Goal: Transaction & Acquisition: Purchase product/service

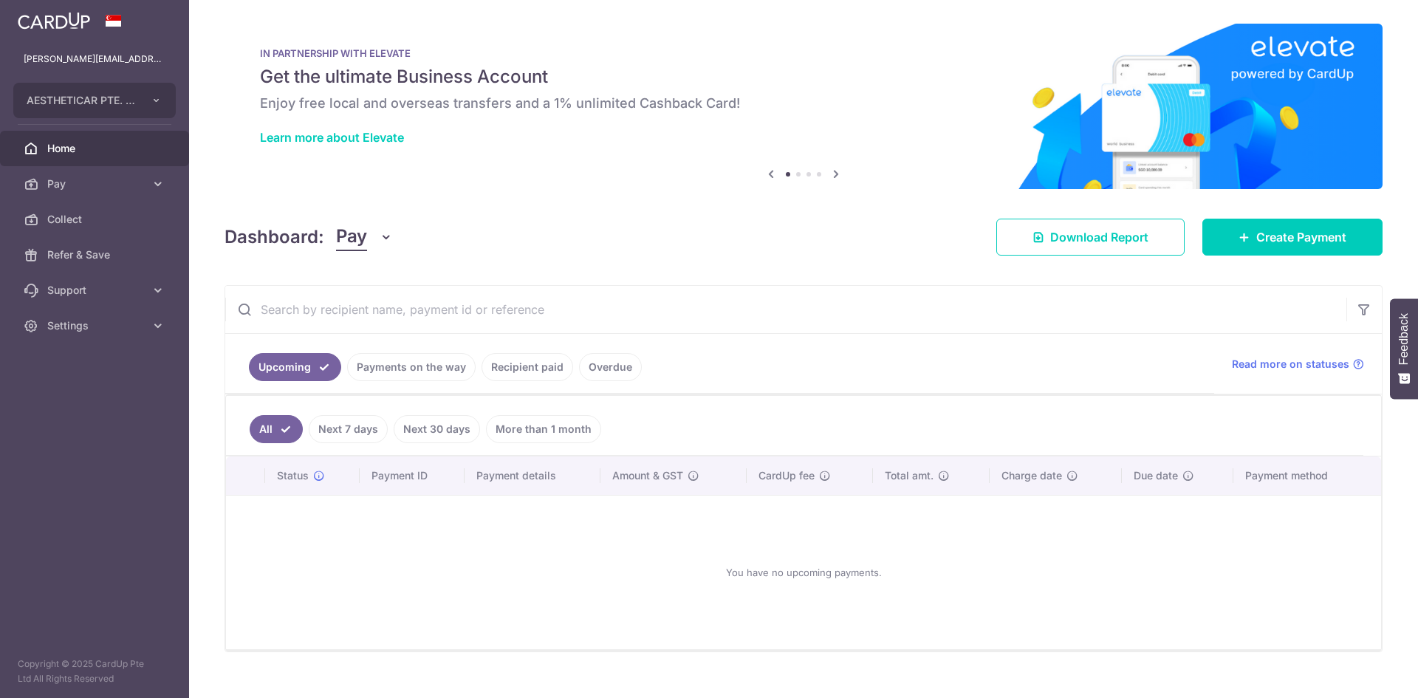
scroll to position [24, 0]
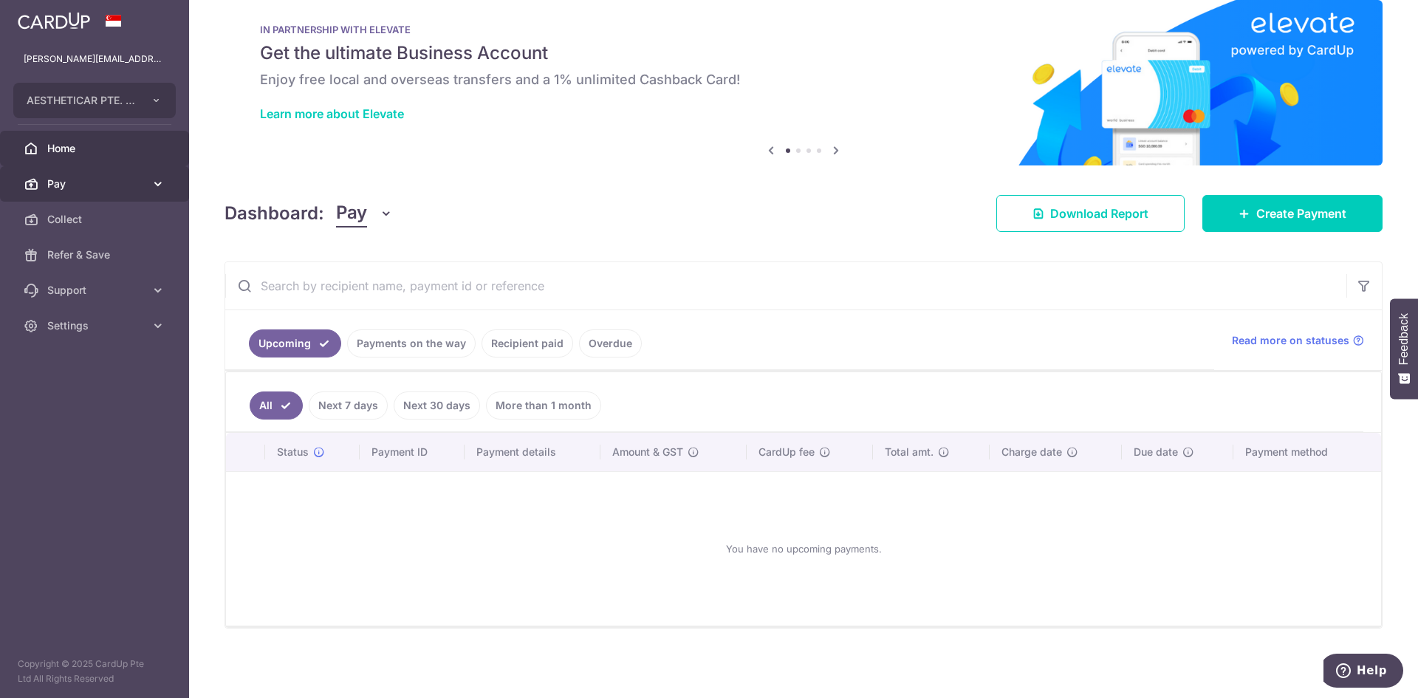
click at [127, 174] on link "Pay" at bounding box center [94, 183] width 189 height 35
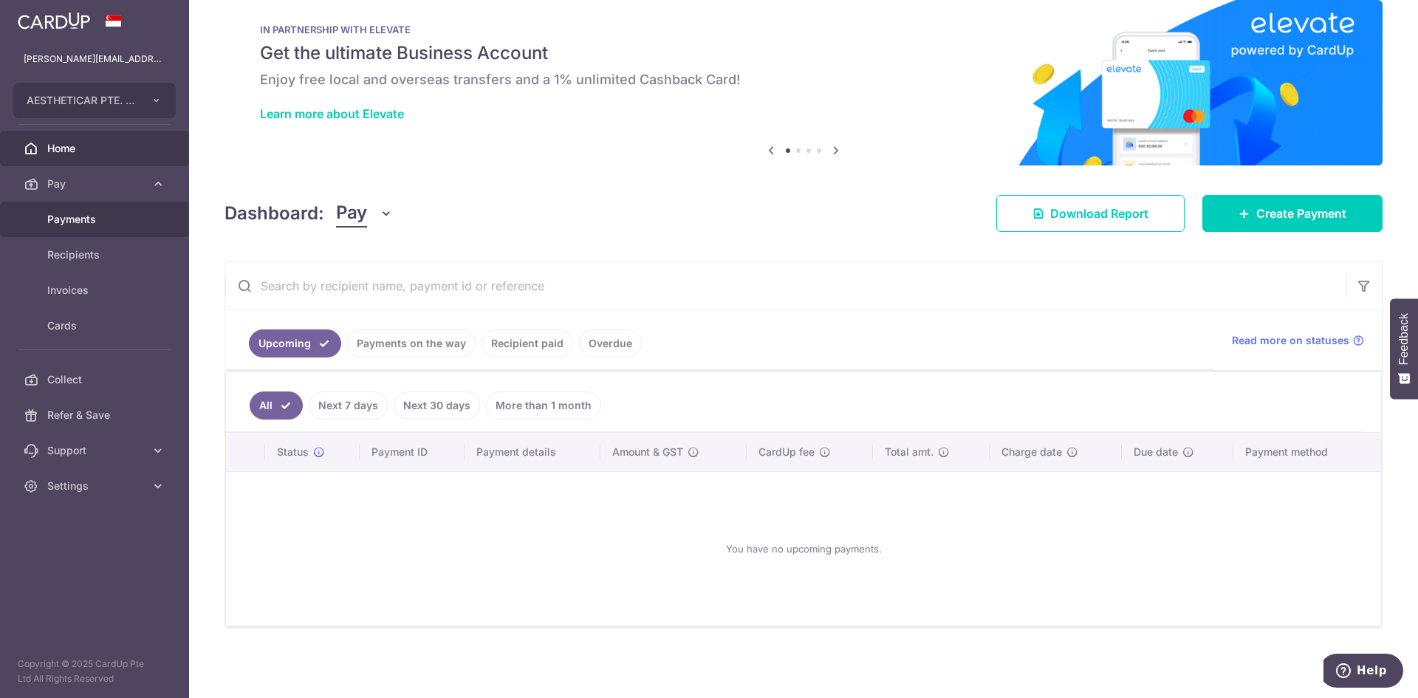
click at [110, 213] on span "Payments" at bounding box center [96, 219] width 98 height 15
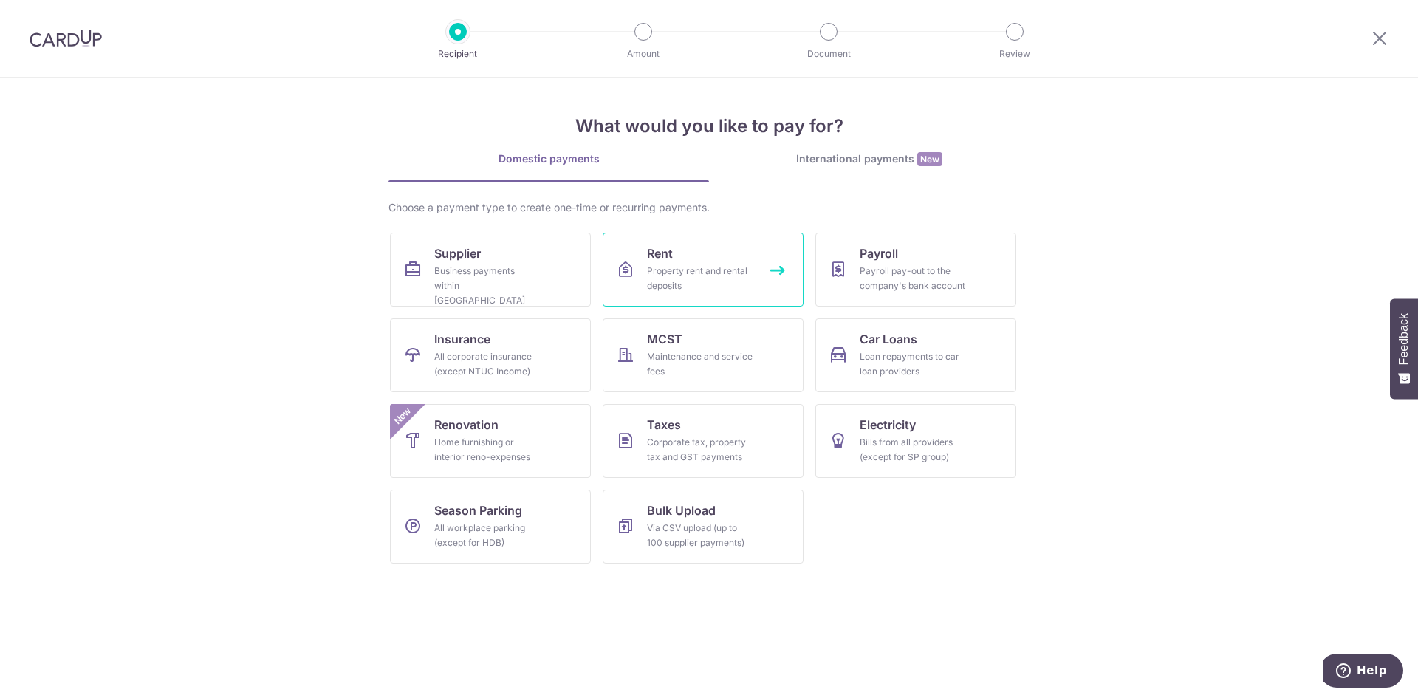
click at [716, 258] on link "Rent Property rent and rental deposits" at bounding box center [703, 270] width 201 height 74
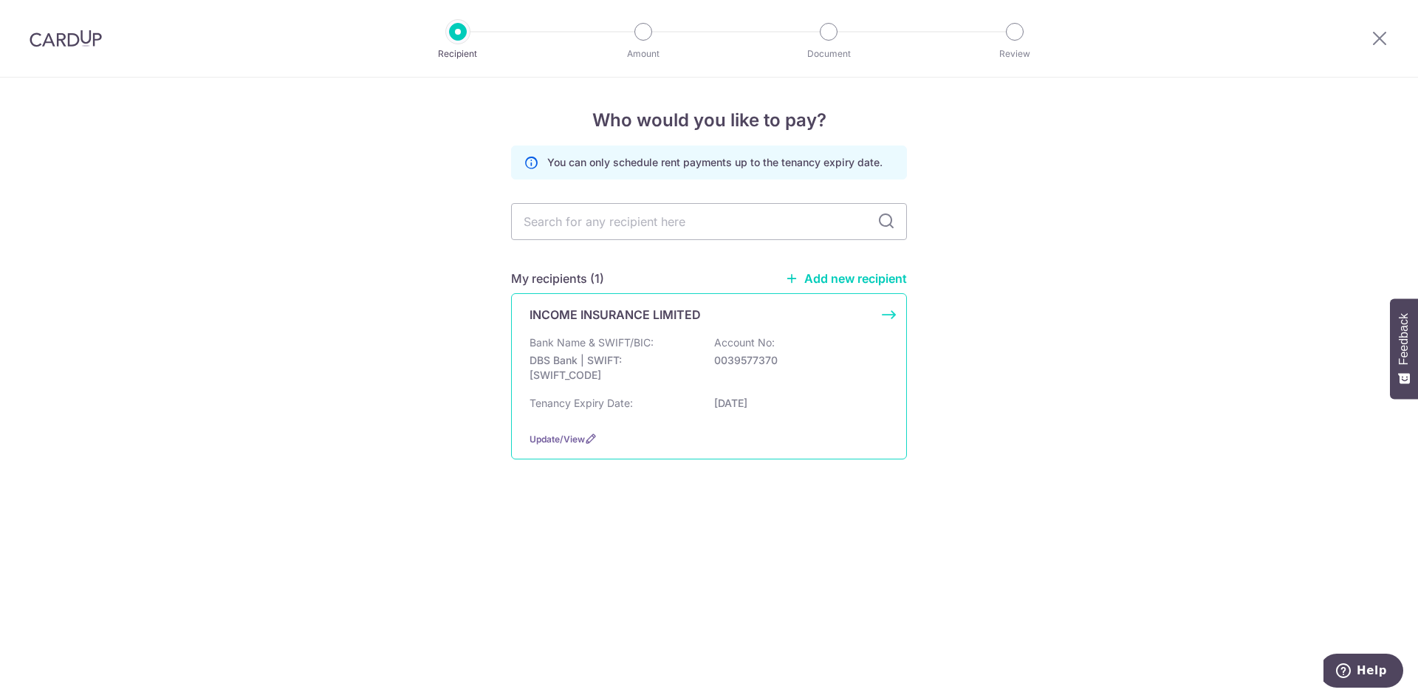
click at [753, 353] on p "0039577370" at bounding box center [796, 360] width 165 height 15
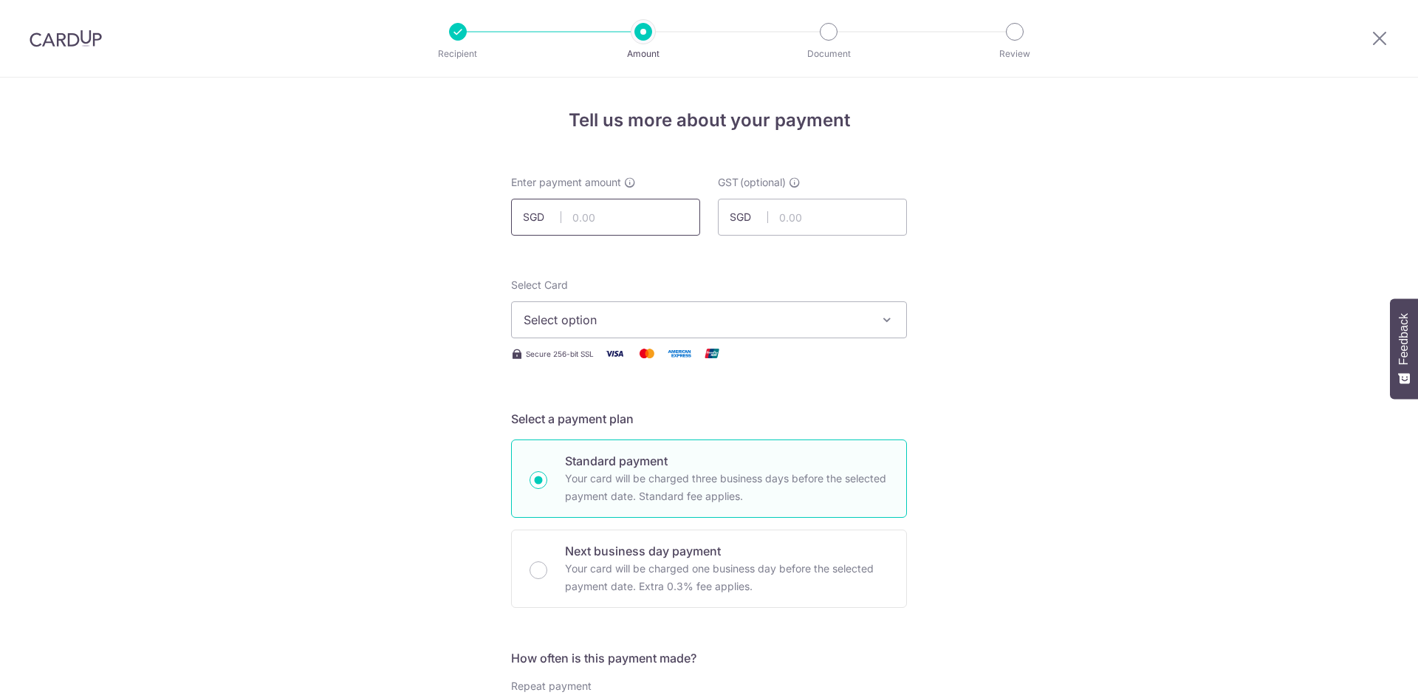
click at [648, 216] on input "text" at bounding box center [605, 217] width 189 height 37
drag, startPoint x: 1199, startPoint y: 462, endPoint x: 1071, endPoint y: 450, distance: 128.3
click at [623, 216] on input "text" at bounding box center [605, 217] width 189 height 37
type input "13,442.14"
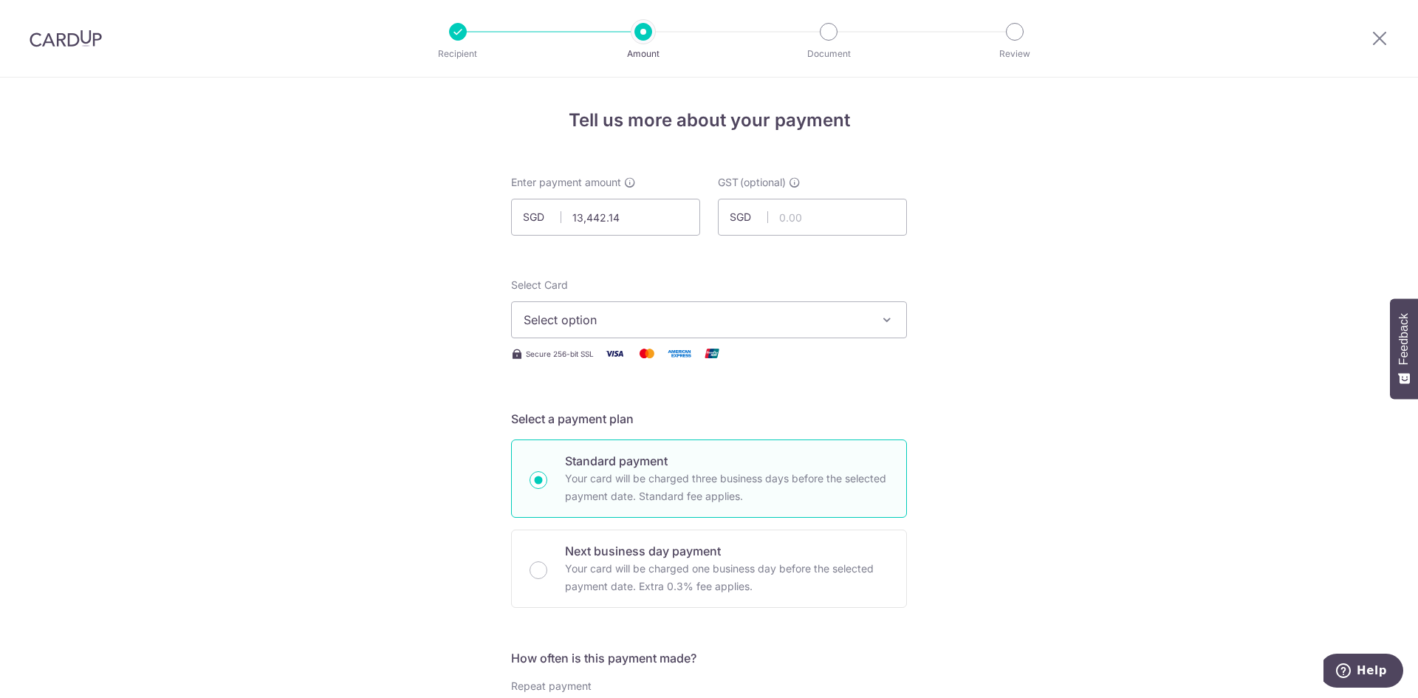
click at [769, 311] on span "Select option" at bounding box center [696, 320] width 344 height 18
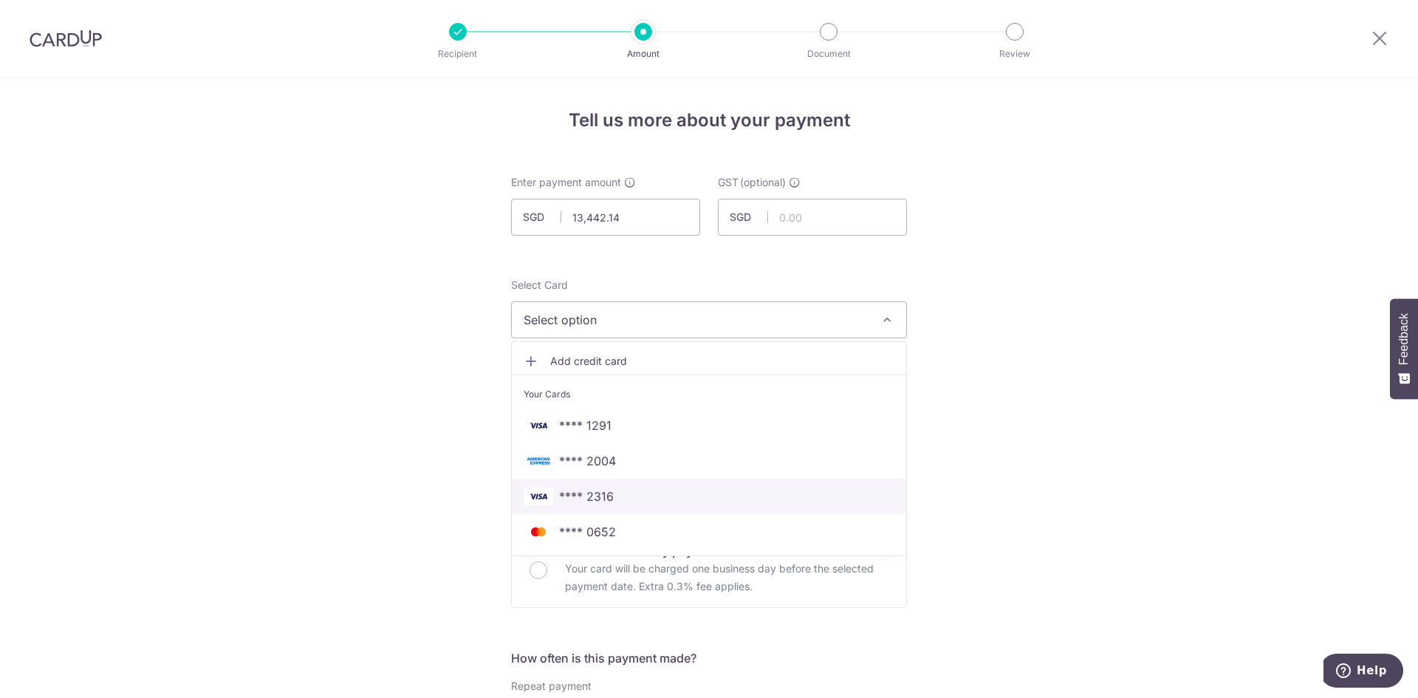
click at [639, 499] on span "**** 2316" at bounding box center [709, 497] width 371 height 18
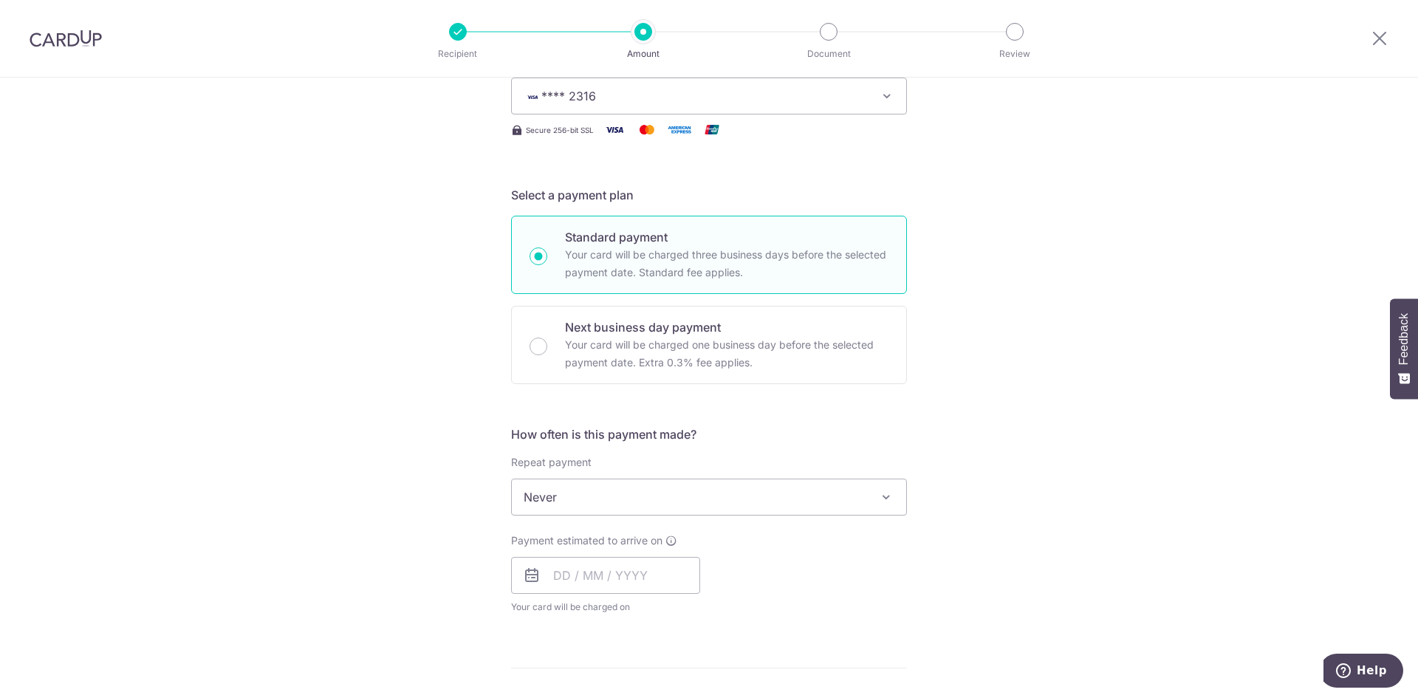
scroll to position [295, 0]
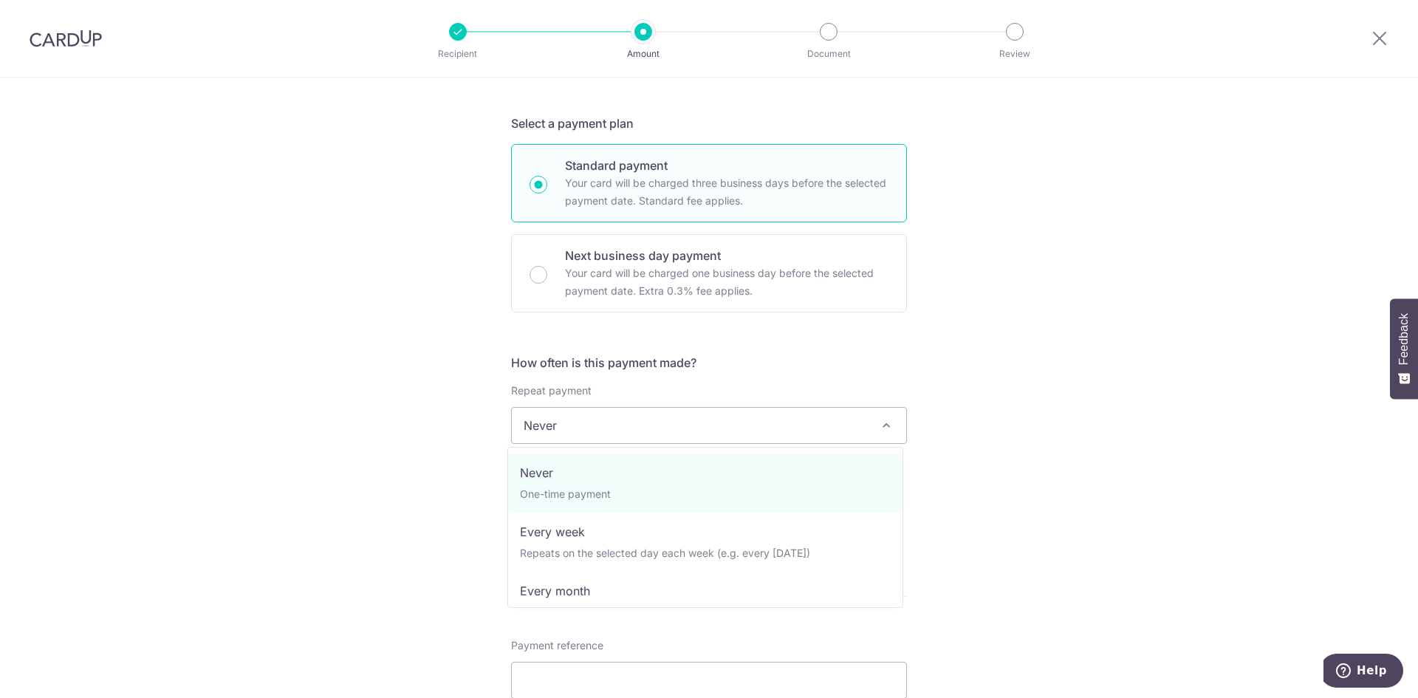
click at [621, 425] on span "Never" at bounding box center [709, 425] width 394 height 35
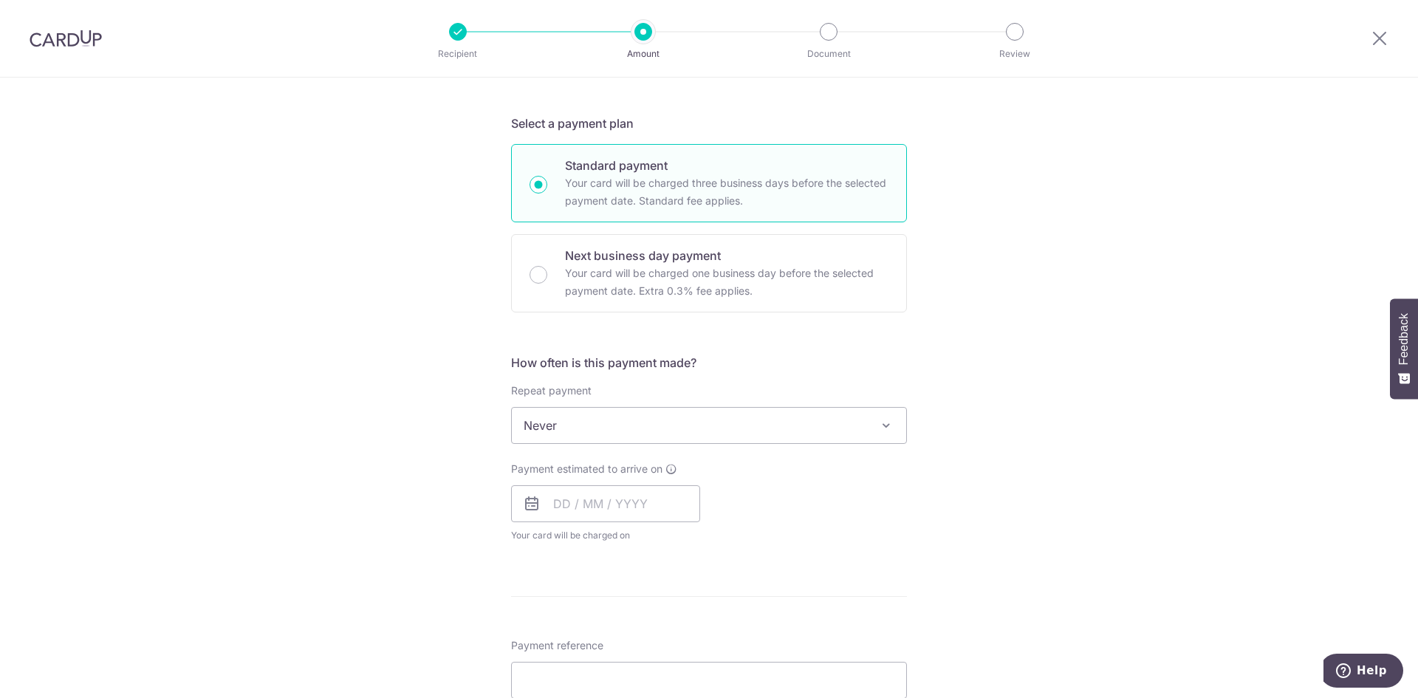
click at [621, 425] on span "Never" at bounding box center [709, 425] width 394 height 35
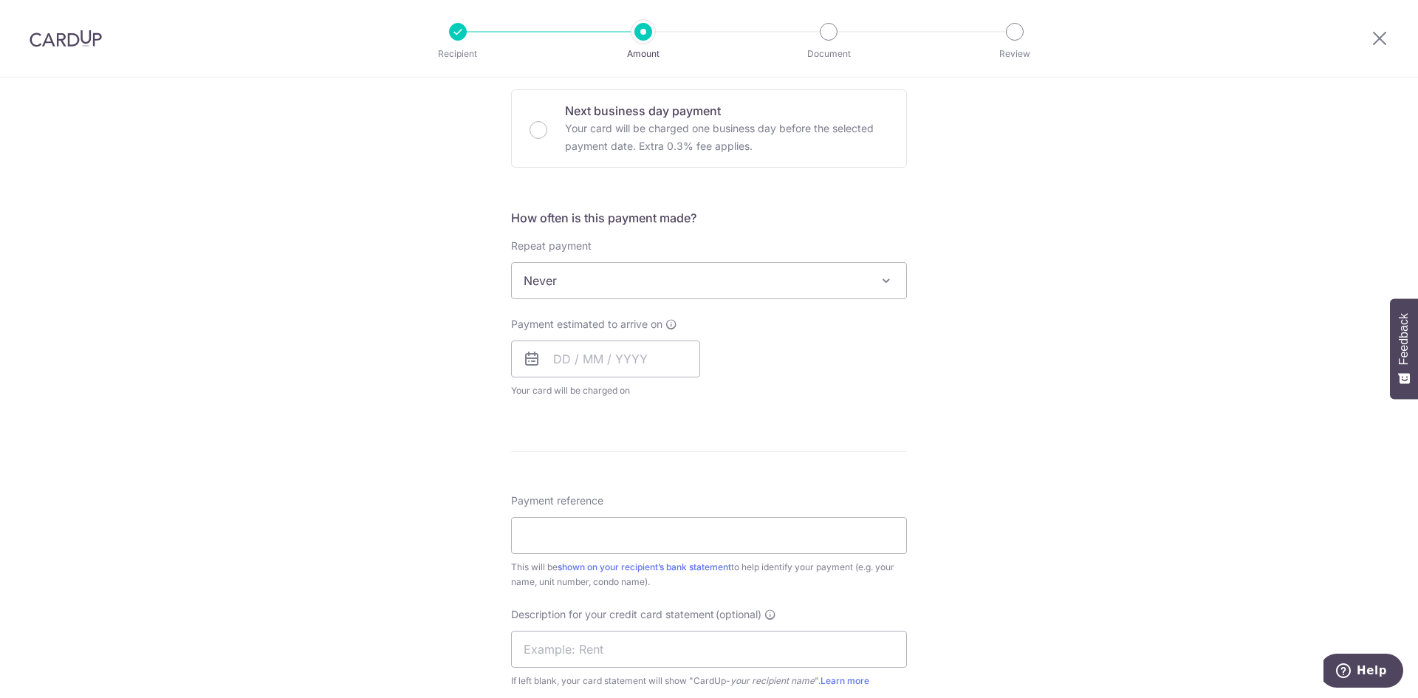
scroll to position [443, 0]
click at [633, 343] on input "text" at bounding box center [605, 356] width 189 height 37
click at [684, 459] on link "5" at bounding box center [689, 461] width 24 height 24
type input "05/09/2025"
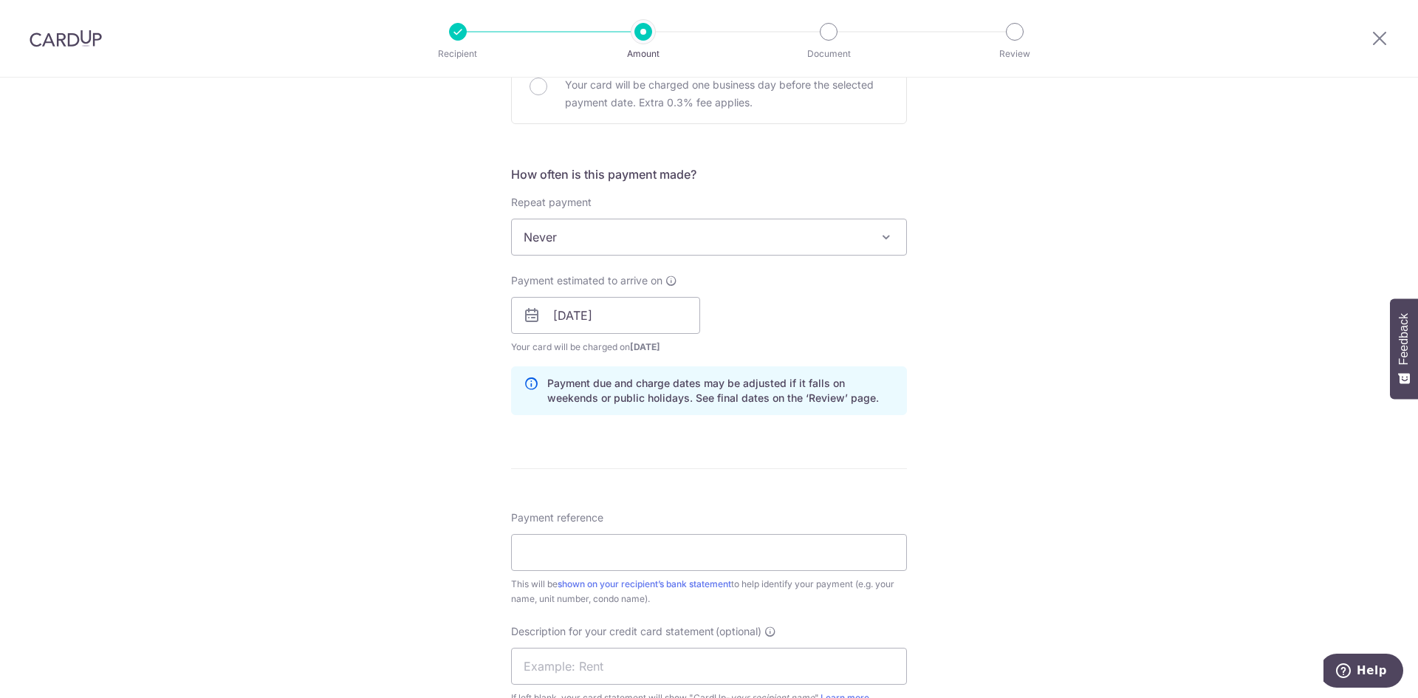
scroll to position [517, 0]
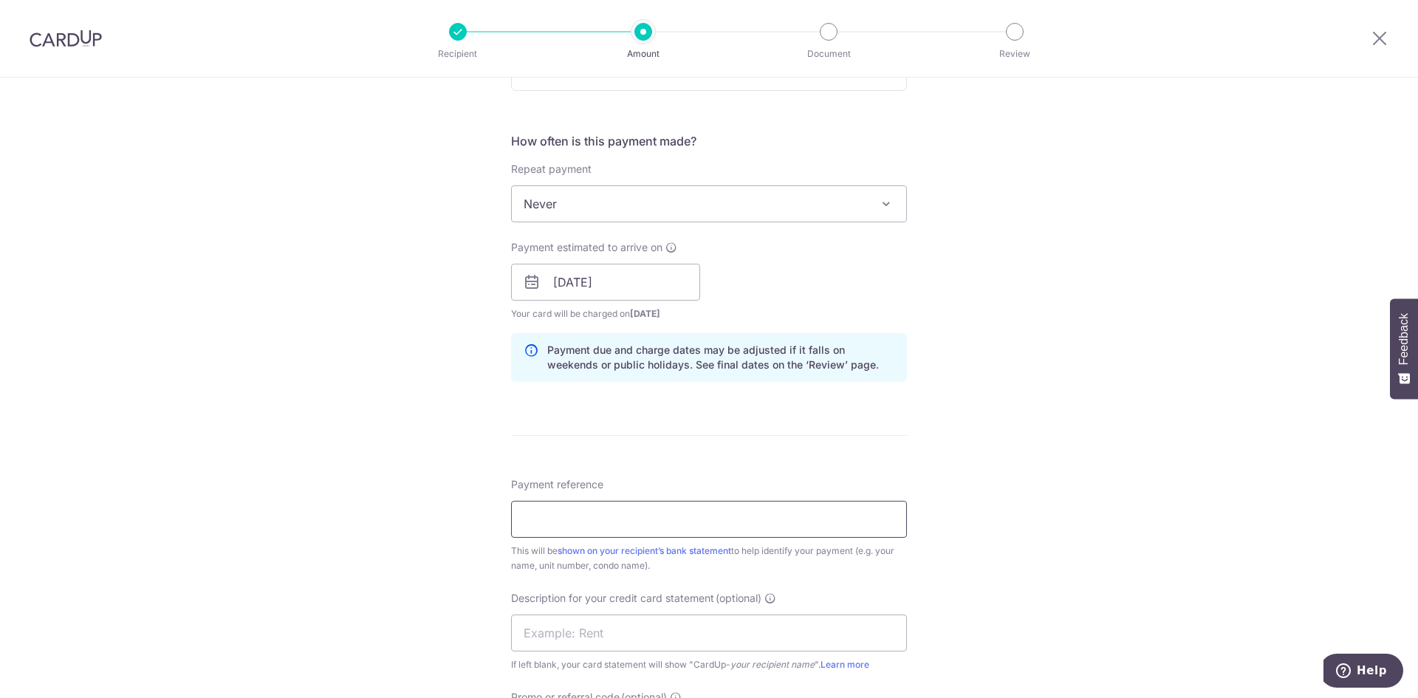
drag, startPoint x: 615, startPoint y: 540, endPoint x: 608, endPoint y: 533, distance: 10.4
click at [615, 541] on div "Payment reference This will be shown on your recipient’s bank statement to help…" at bounding box center [709, 525] width 396 height 96
click at [617, 519] on input "Payment reference" at bounding box center [709, 519] width 396 height 37
click at [595, 522] on input "Rental for Jul 2025" at bounding box center [709, 519] width 396 height 37
drag, startPoint x: 670, startPoint y: 527, endPoint x: 352, endPoint y: 500, distance: 319.5
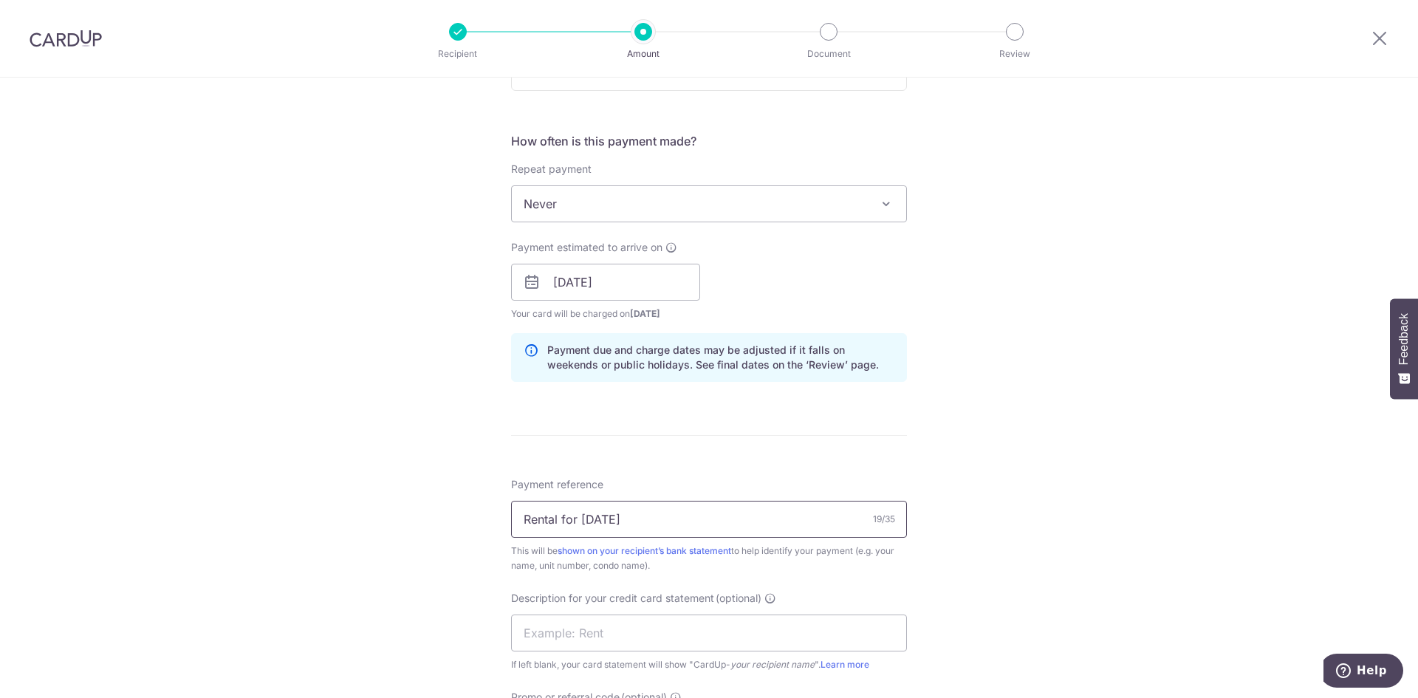
click at [352, 500] on div "Tell us more about your payment Enter payment amount SGD 13,442.14 13442.14 GST…" at bounding box center [709, 308] width 1418 height 1496
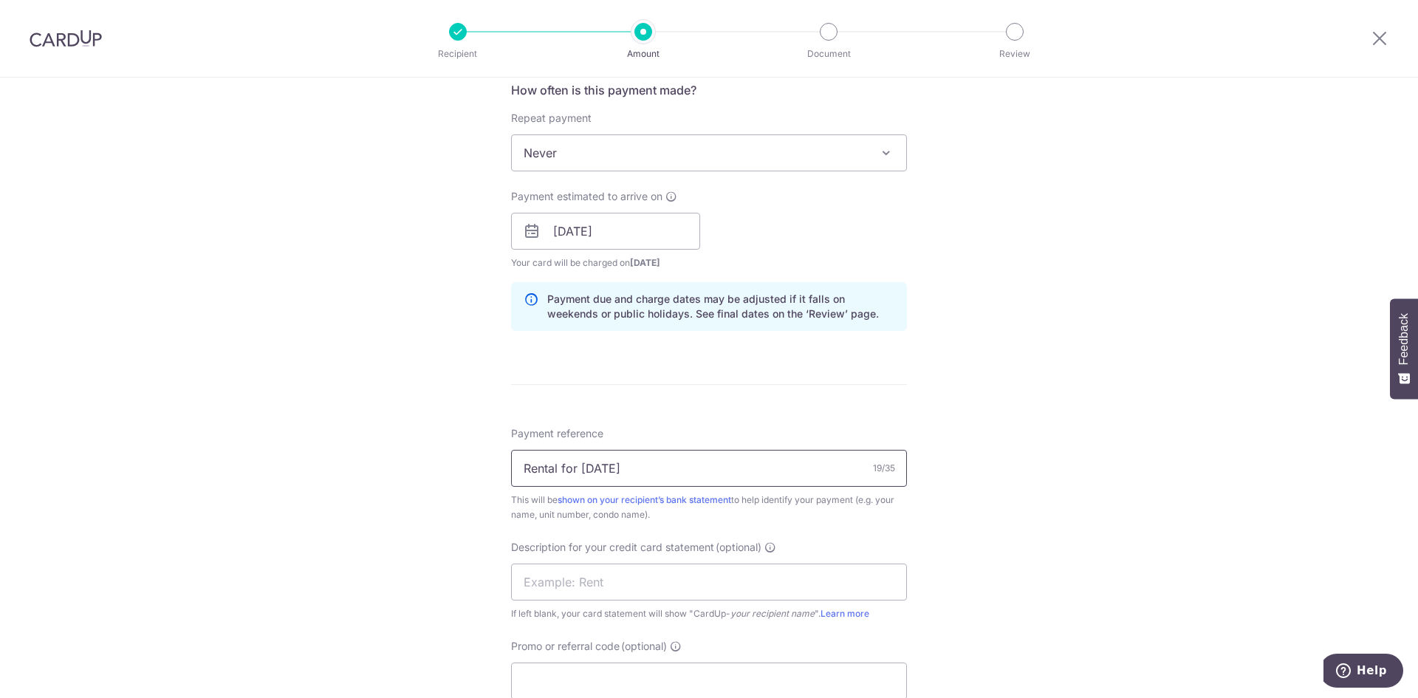
scroll to position [739, 0]
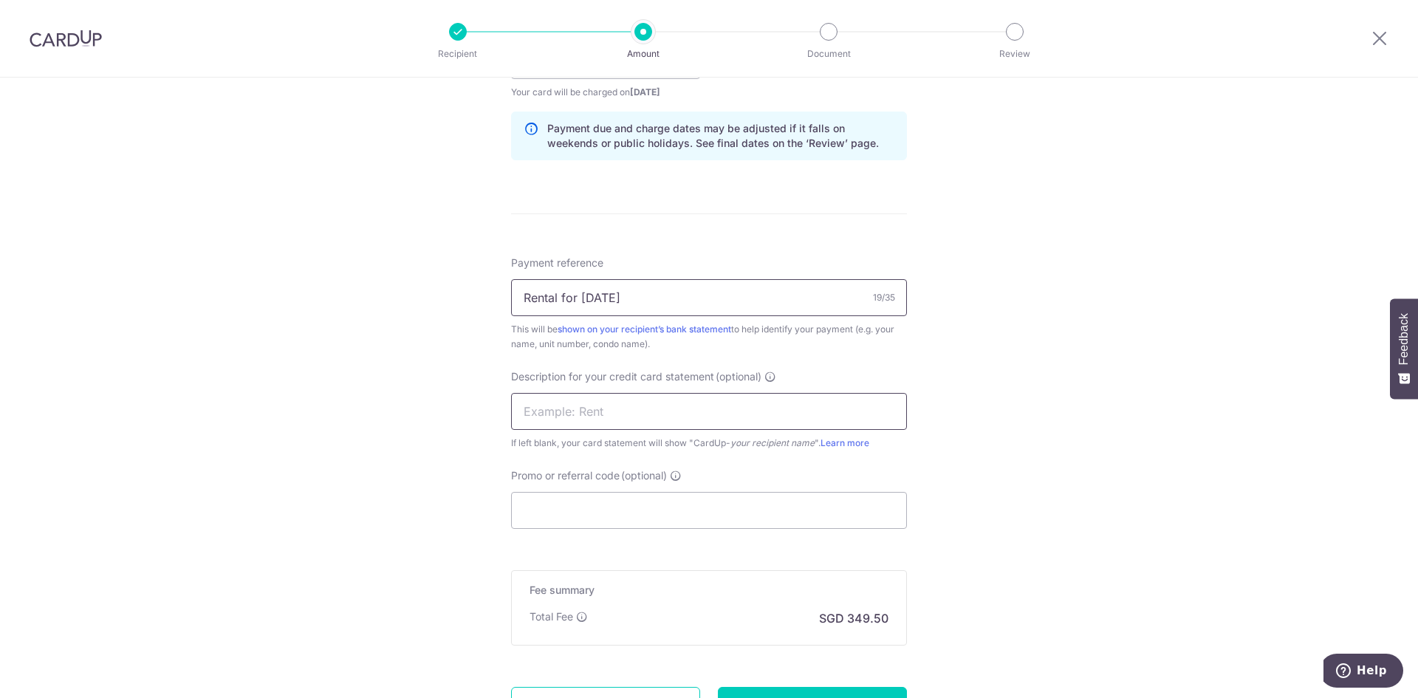
type input "Rental for Sep 2025"
click at [611, 400] on input "text" at bounding box center [709, 411] width 396 height 37
paste input "Rental for Sep"
type input "Rental for Sep"
click at [527, 522] on input "Promo or referral code (optional)" at bounding box center [709, 510] width 396 height 37
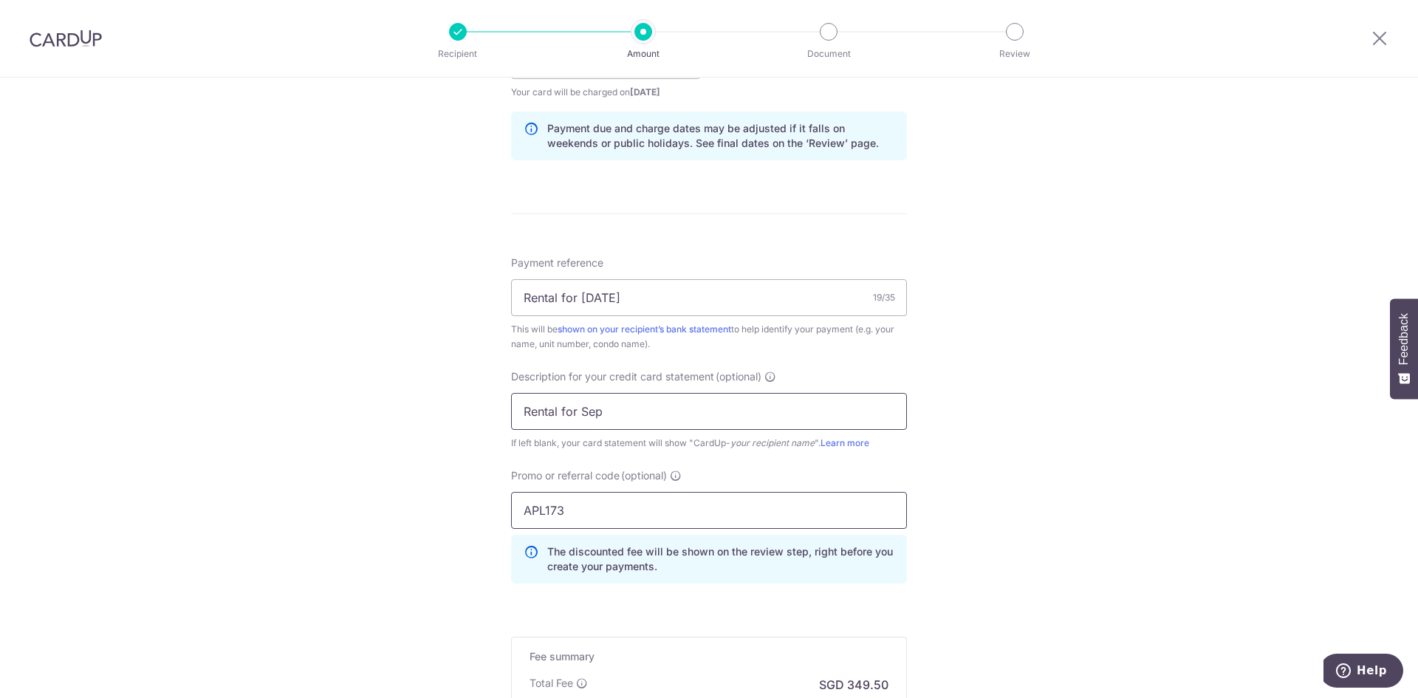
type input "APL173"
click at [684, 420] on input "Rental for Sep" at bounding box center [709, 411] width 396 height 37
click at [665, 307] on input "Rental for Sep 2025" at bounding box center [709, 297] width 396 height 37
click at [648, 434] on div "Description for your credit card statement (optional) Rental for Sep If left bl…" at bounding box center [709, 409] width 396 height 81
drag, startPoint x: 632, startPoint y: 412, endPoint x: 557, endPoint y: 413, distance: 75.3
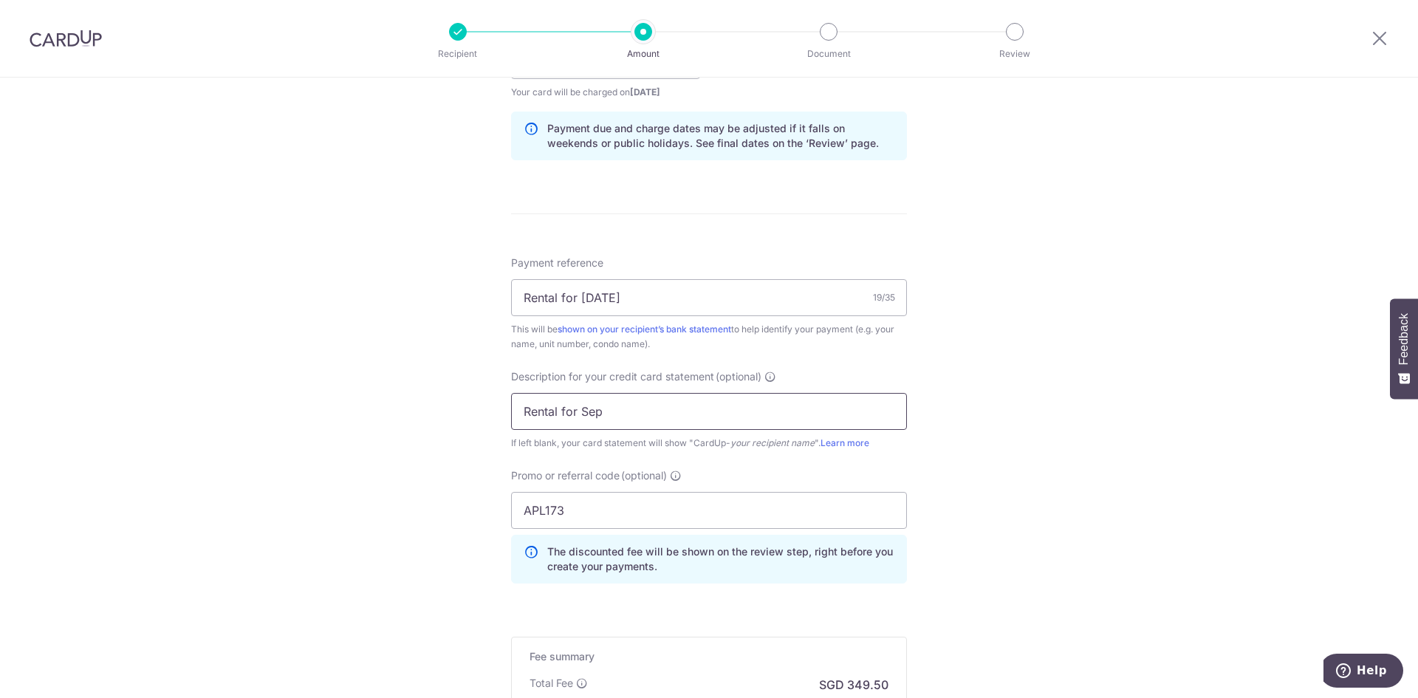
click at [557, 413] on input "Rental for Sep" at bounding box center [709, 411] width 396 height 37
click at [682, 414] on input "Rental for Sep" at bounding box center [709, 411] width 396 height 37
drag, startPoint x: 682, startPoint y: 414, endPoint x: 479, endPoint y: 417, distance: 203.1
click at [479, 417] on div "Tell us more about your payment Enter payment amount SGD 13,442.14 13442.14 GST…" at bounding box center [709, 120] width 1418 height 1562
click at [722, 425] on input "Rental for Sep" at bounding box center [709, 411] width 396 height 37
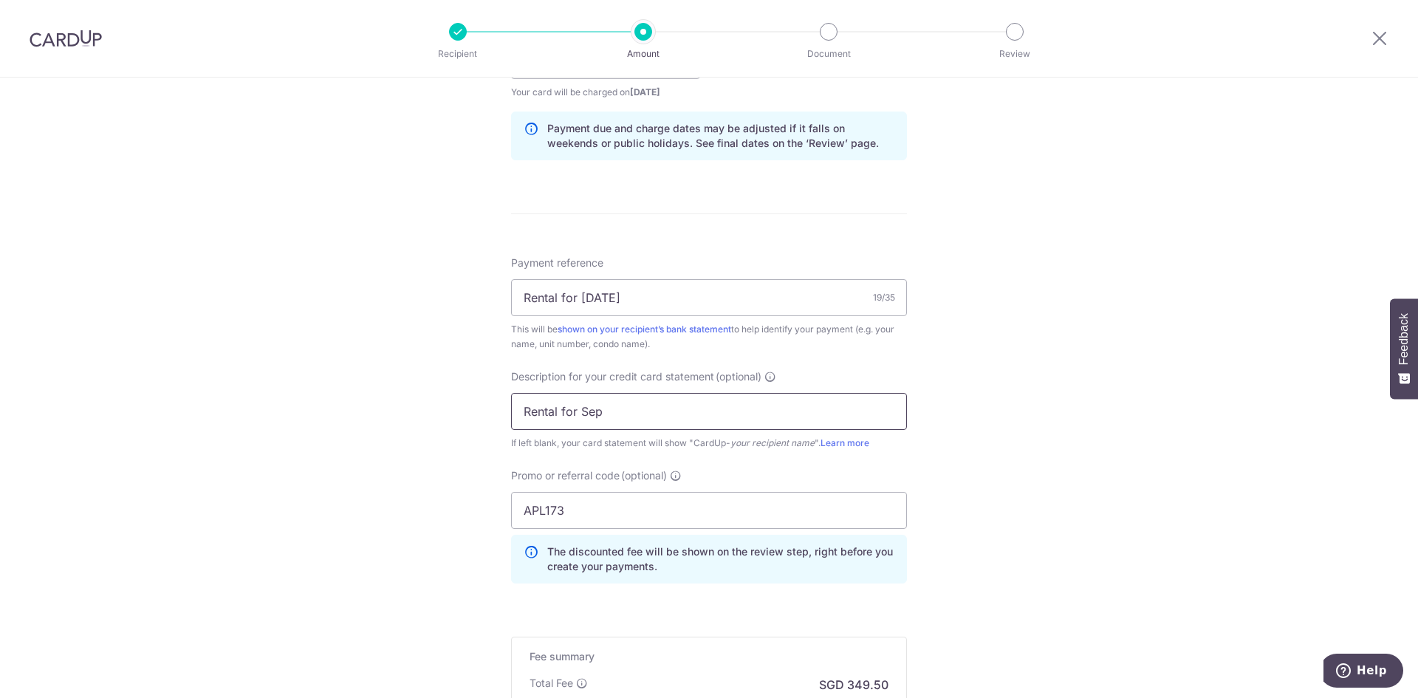
drag, startPoint x: 658, startPoint y: 397, endPoint x: 381, endPoint y: 400, distance: 277.0
click at [381, 400] on div "Tell us more about your payment Enter payment amount SGD 13,442.14 13442.14 GST…" at bounding box center [709, 120] width 1418 height 1562
drag, startPoint x: 527, startPoint y: 391, endPoint x: 433, endPoint y: 391, distance: 94.6
click at [433, 391] on div "Tell us more about your payment Enter payment amount SGD 13,442.14 13442.14 GST…" at bounding box center [709, 120] width 1418 height 1562
drag, startPoint x: 654, startPoint y: 410, endPoint x: 501, endPoint y: 409, distance: 152.9
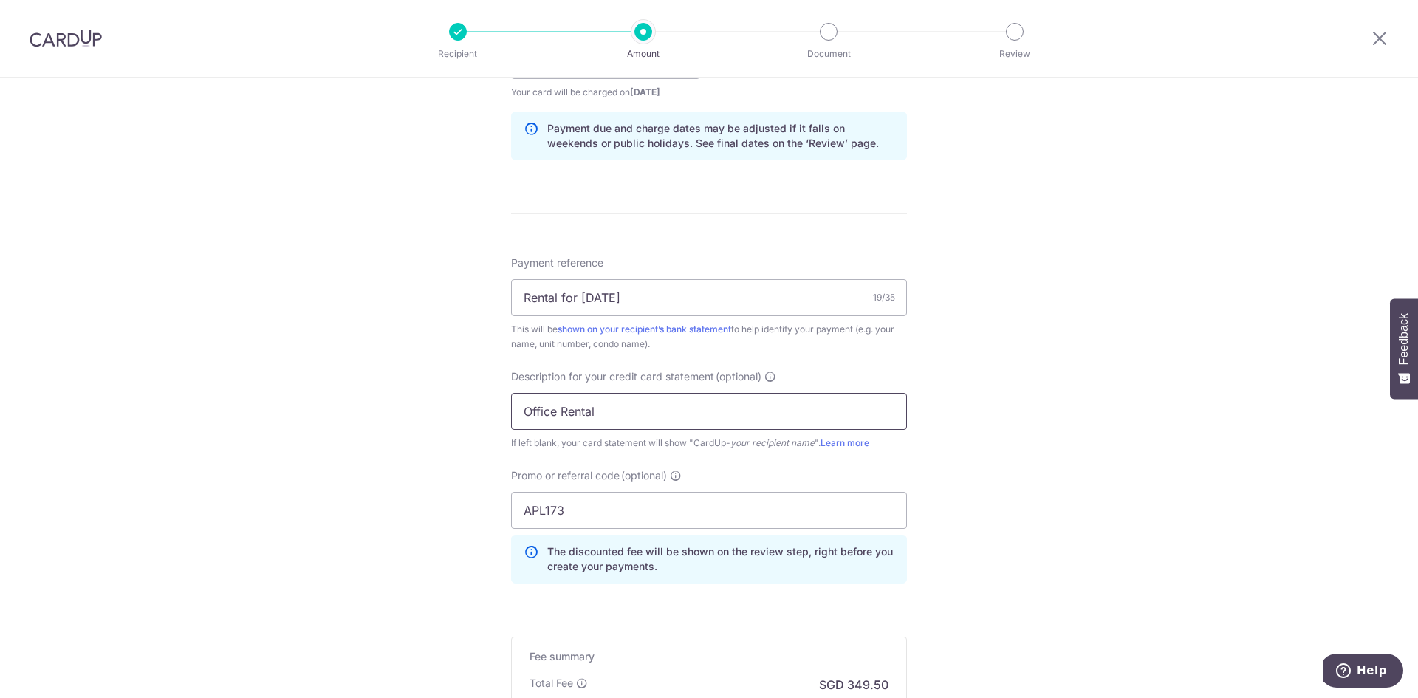
click at [501, 409] on div "Tell us more about your payment Enter payment amount SGD 13,442.14 13442.14 GST…" at bounding box center [709, 120] width 1418 height 1562
type input "Office Rental"
drag, startPoint x: 695, startPoint y: 295, endPoint x: 440, endPoint y: 256, distance: 257.8
click at [278, 256] on div "Tell us more about your payment Enter payment amount SGD 13,442.14 13442.14 GST…" at bounding box center [709, 120] width 1418 height 1562
paste input "Office Rental"
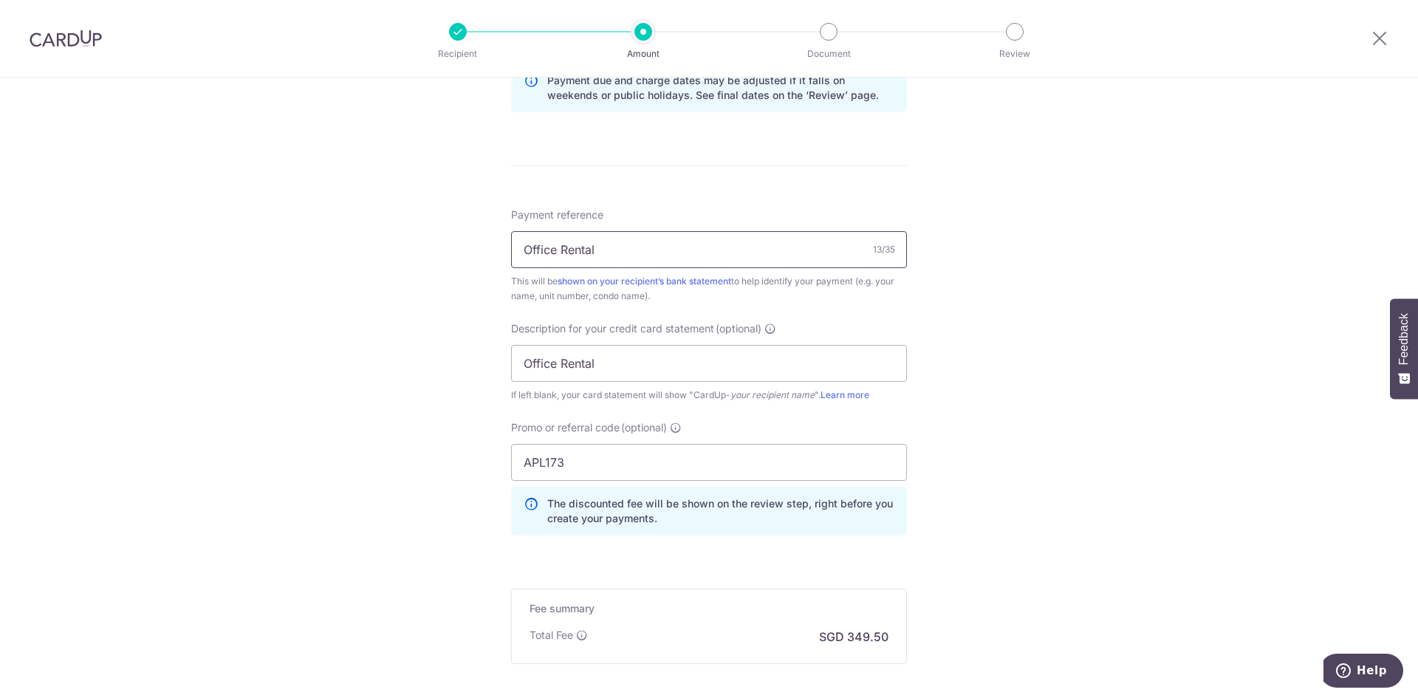
scroll to position [813, 0]
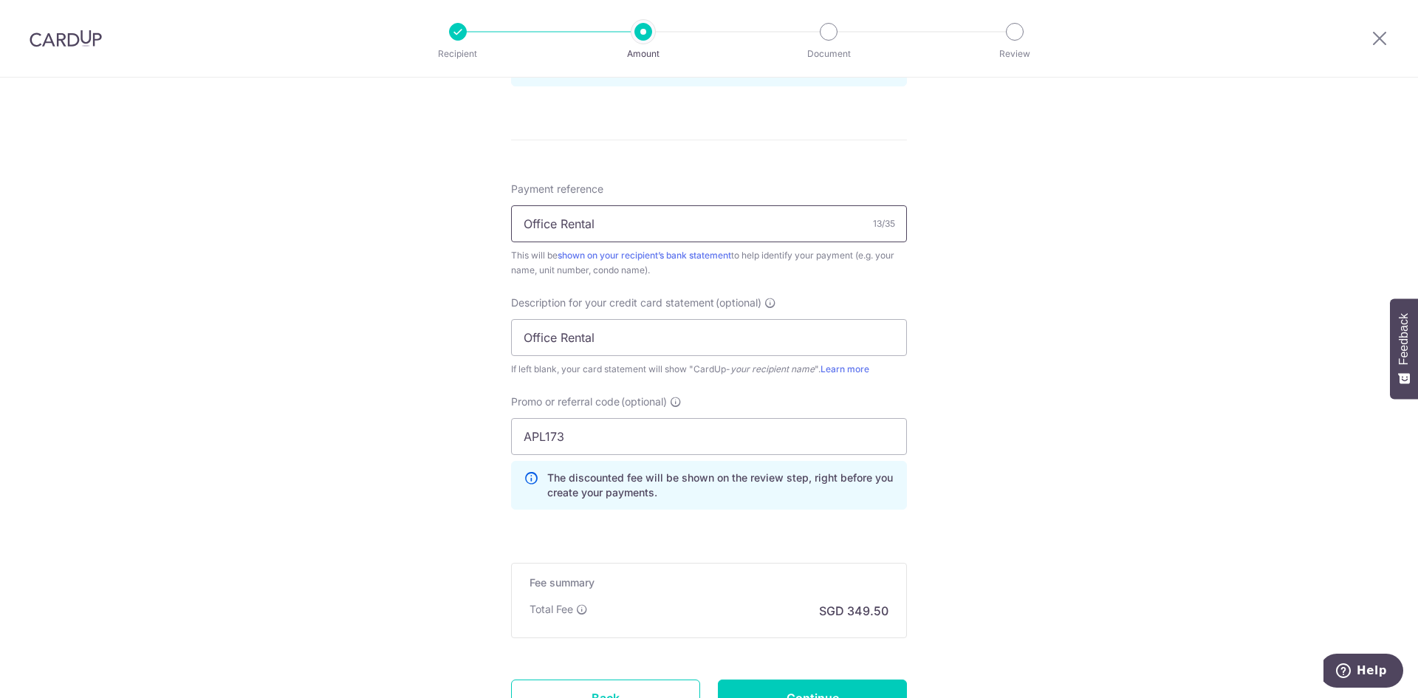
type input "Office Rental"
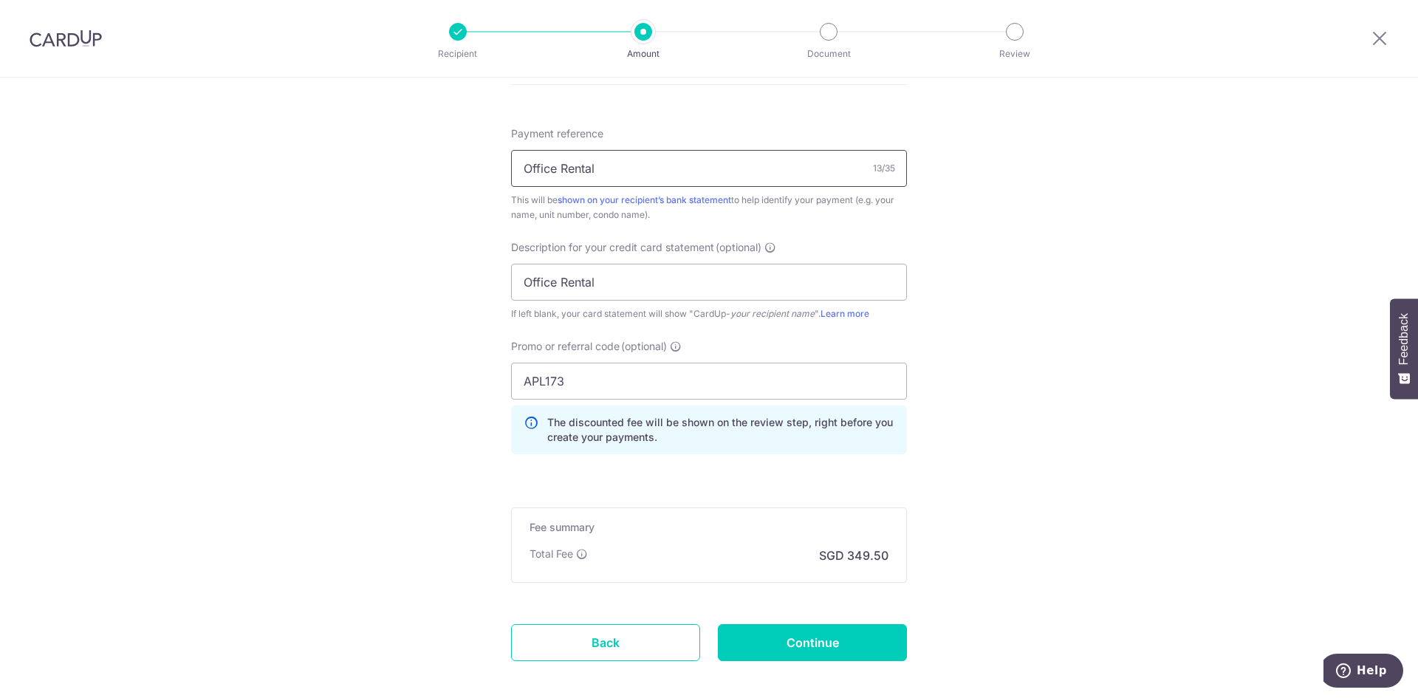
scroll to position [942, 0]
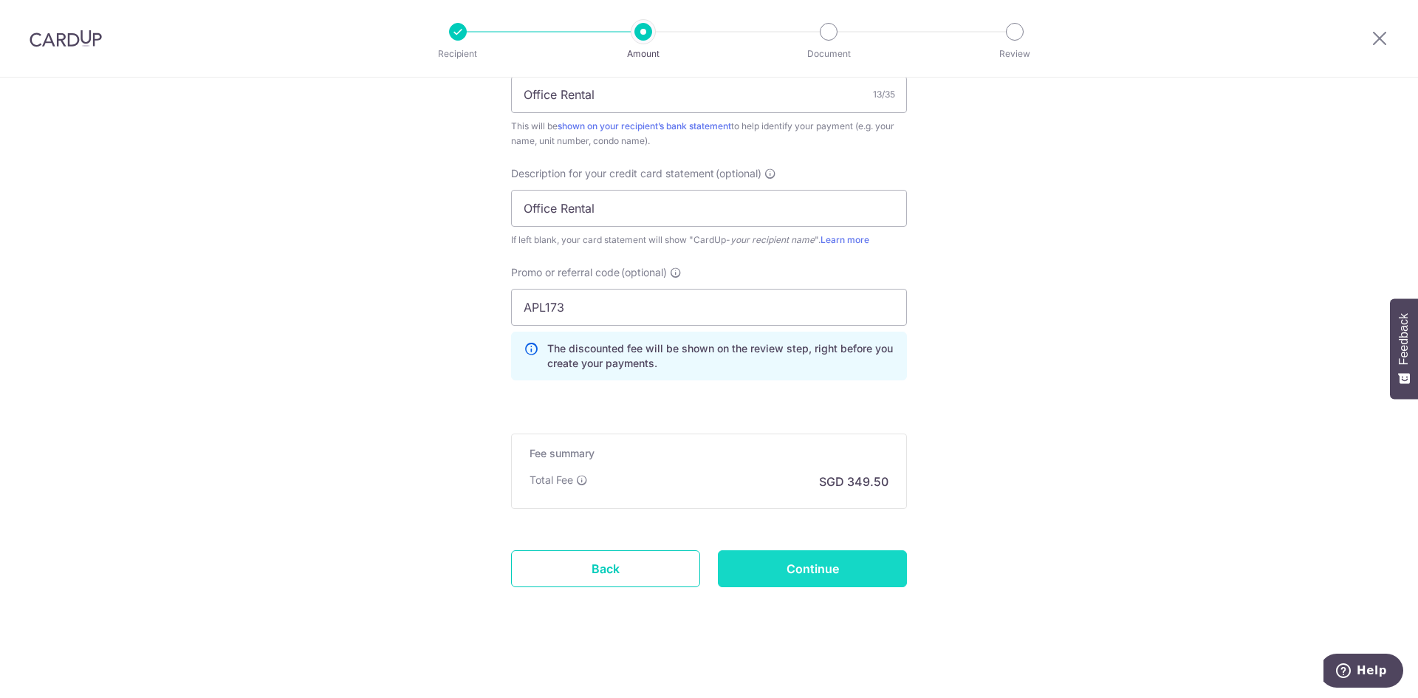
click at [827, 555] on input "Continue" at bounding box center [812, 568] width 189 height 37
type input "Create Schedule"
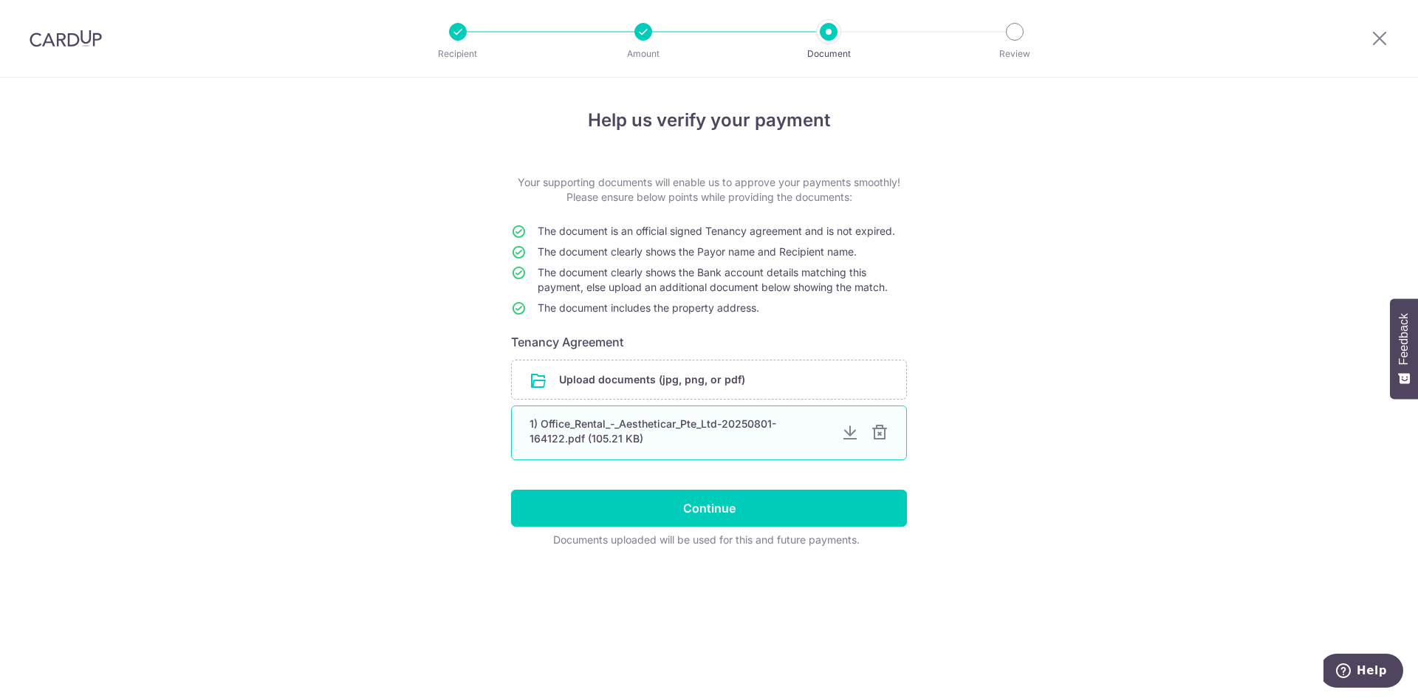
click at [881, 434] on div at bounding box center [880, 433] width 18 height 18
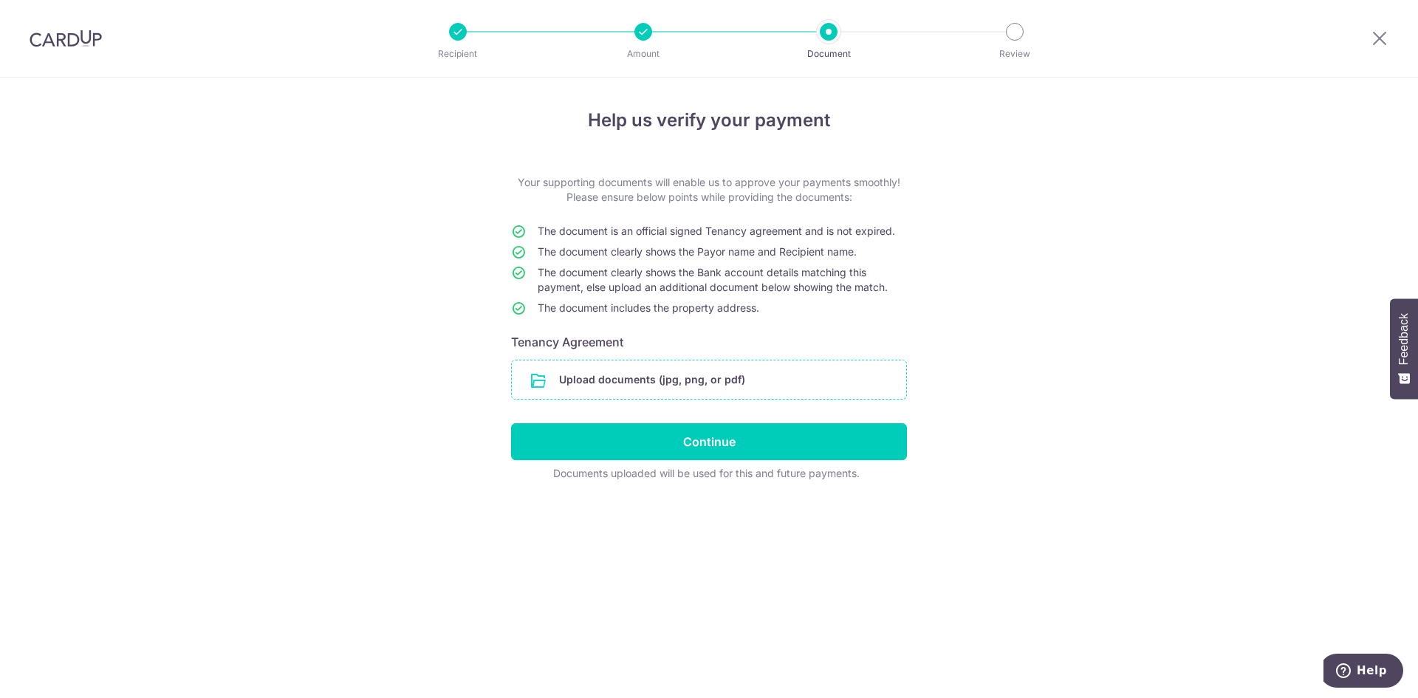
click at [807, 393] on input "file" at bounding box center [709, 379] width 394 height 38
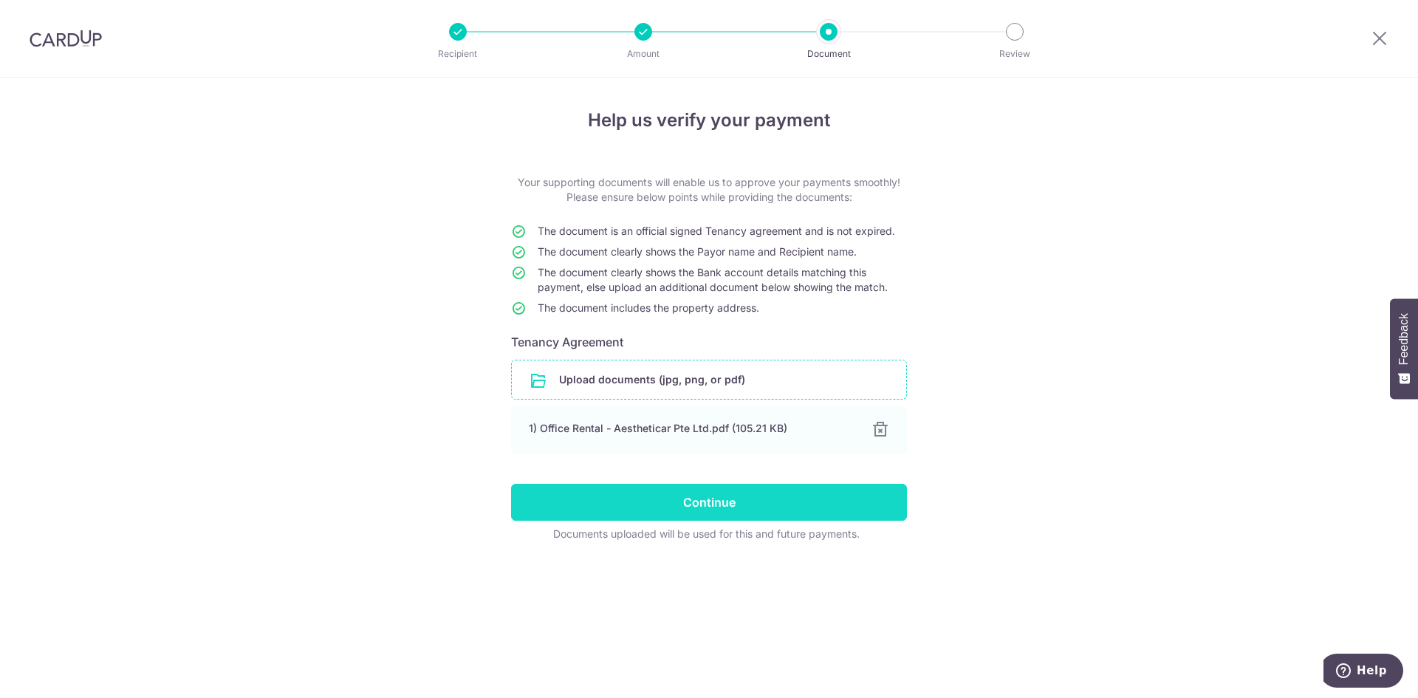
click at [701, 513] on input "Continue" at bounding box center [709, 502] width 396 height 37
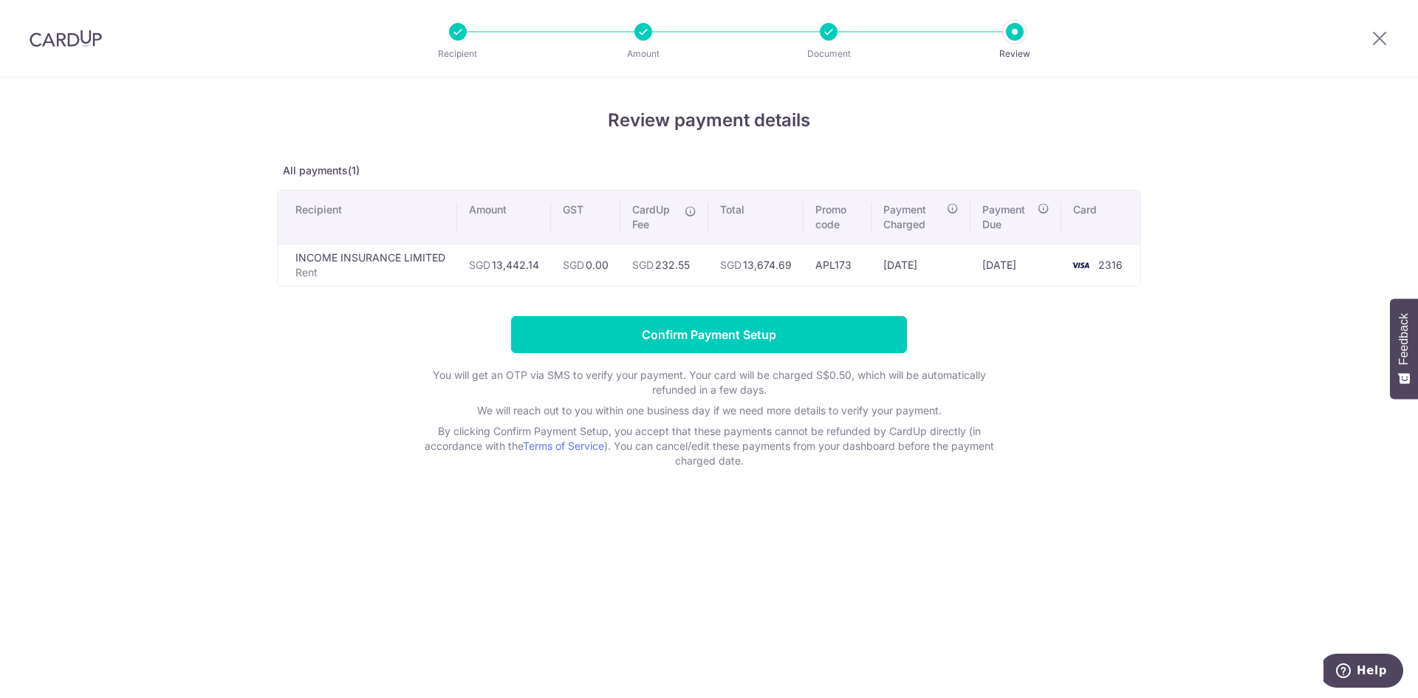
click at [351, 553] on div "Review payment details All payments(1) Recipient Amount GST CardUp Fee Total Pr…" at bounding box center [709, 388] width 1418 height 620
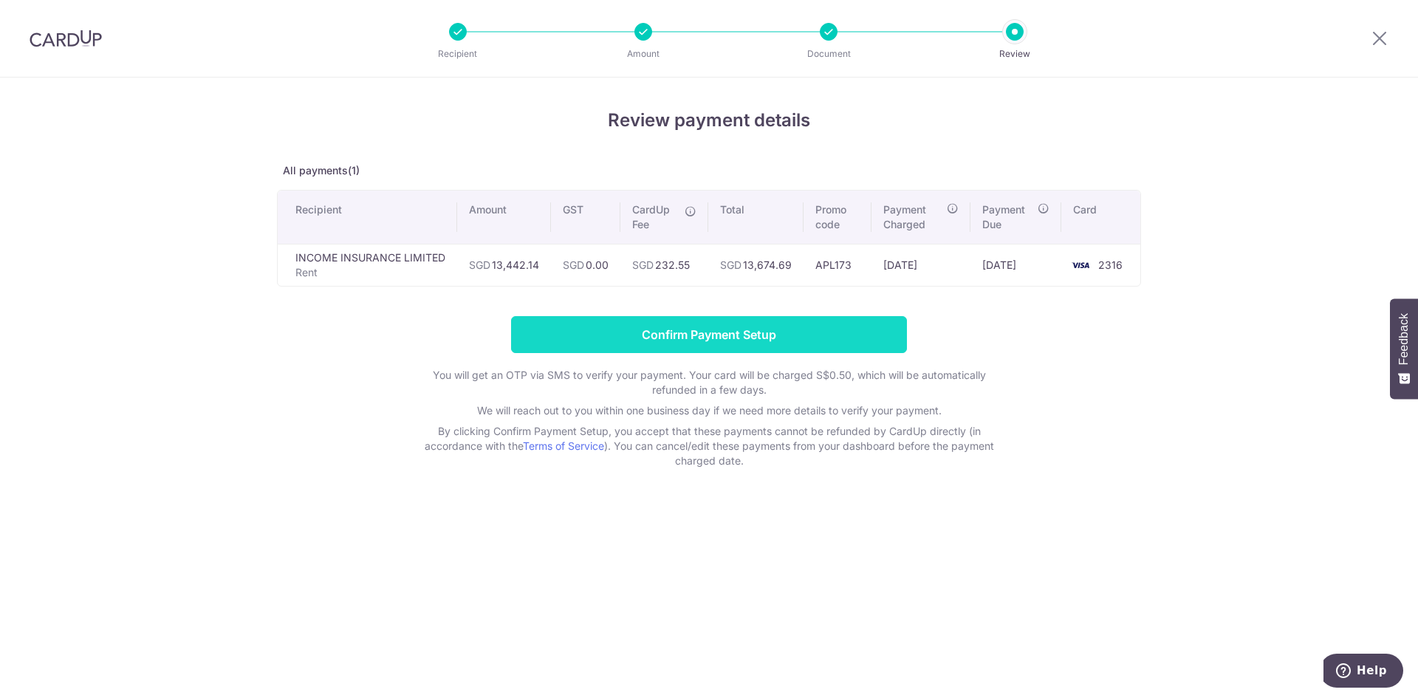
click at [844, 339] on input "Confirm Payment Setup" at bounding box center [709, 334] width 396 height 37
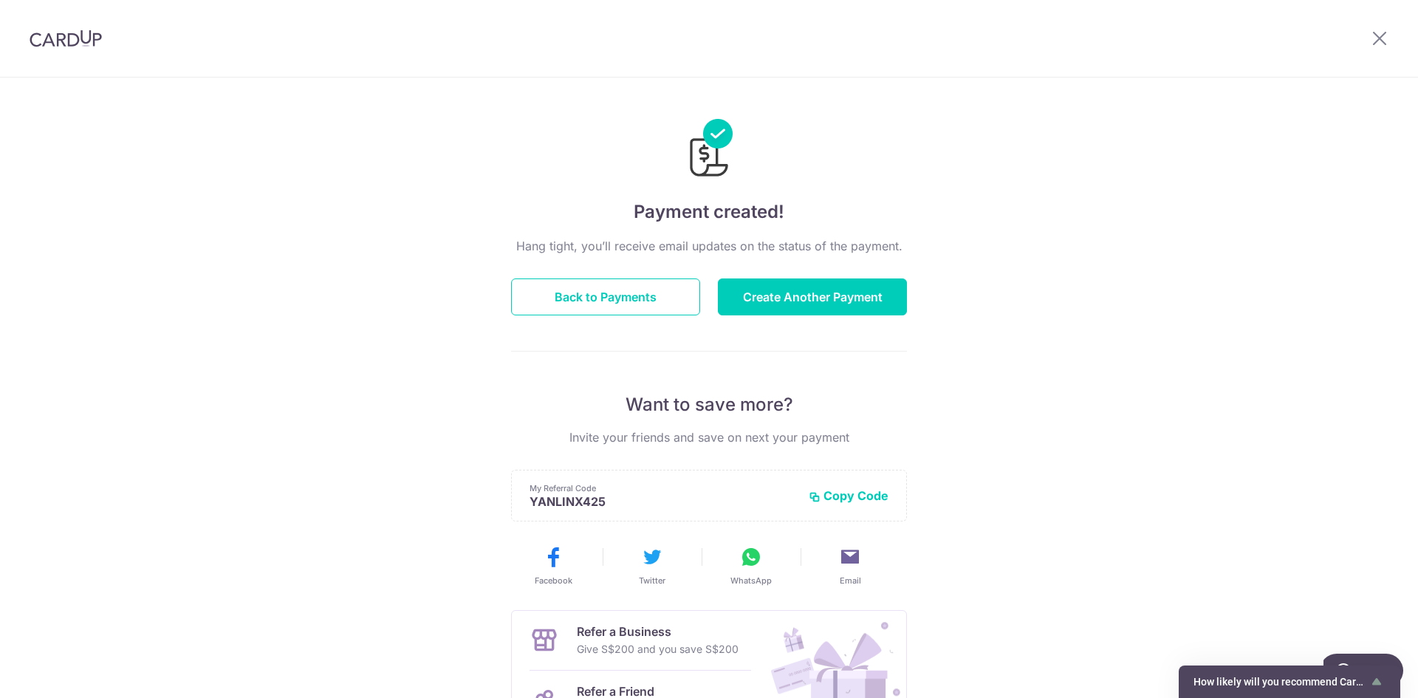
click at [327, 561] on div "Payment created! Hang tight, you’ll receive email updates on the status of the …" at bounding box center [709, 472] width 1418 height 789
click at [319, 493] on div "Payment created! Hang tight, you’ll receive email updates on the status of the …" at bounding box center [709, 472] width 1418 height 789
click at [674, 300] on button "Back to Payments" at bounding box center [605, 296] width 189 height 37
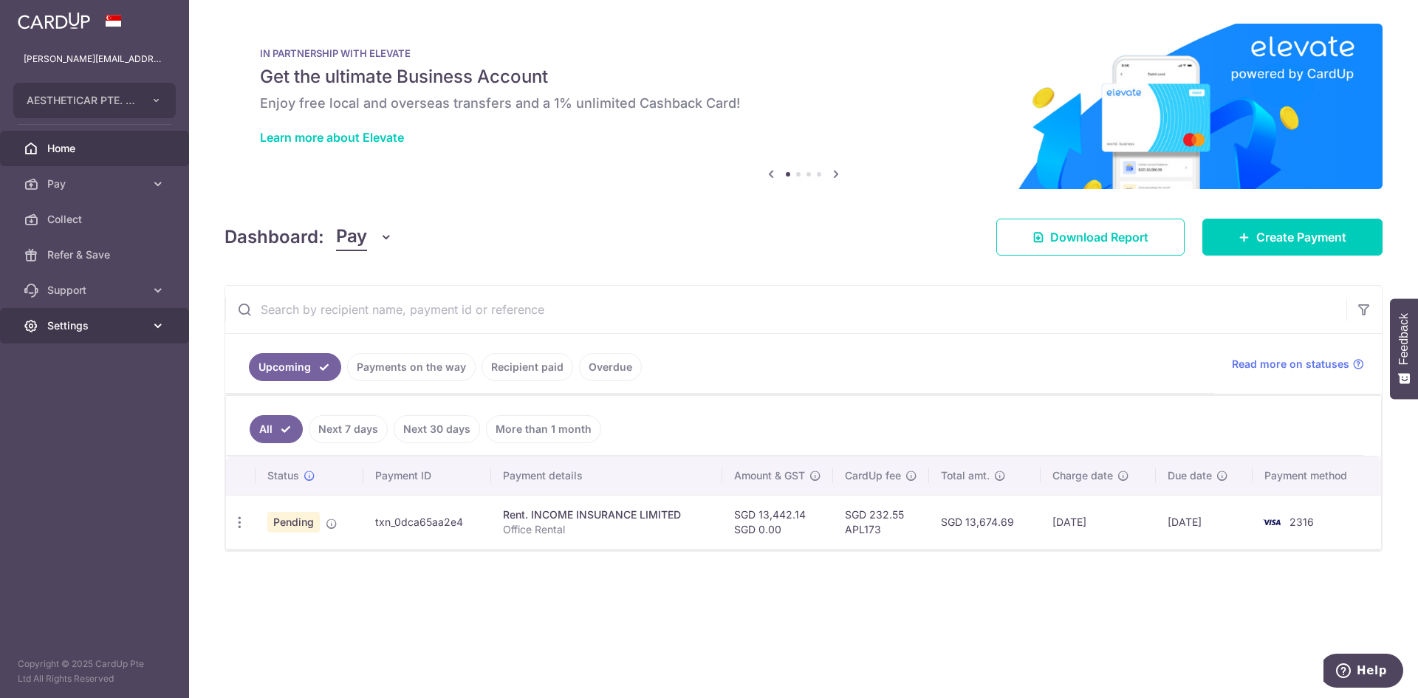
click at [141, 335] on link "Settings" at bounding box center [94, 325] width 189 height 35
click at [69, 391] on span "Logout" at bounding box center [96, 396] width 98 height 15
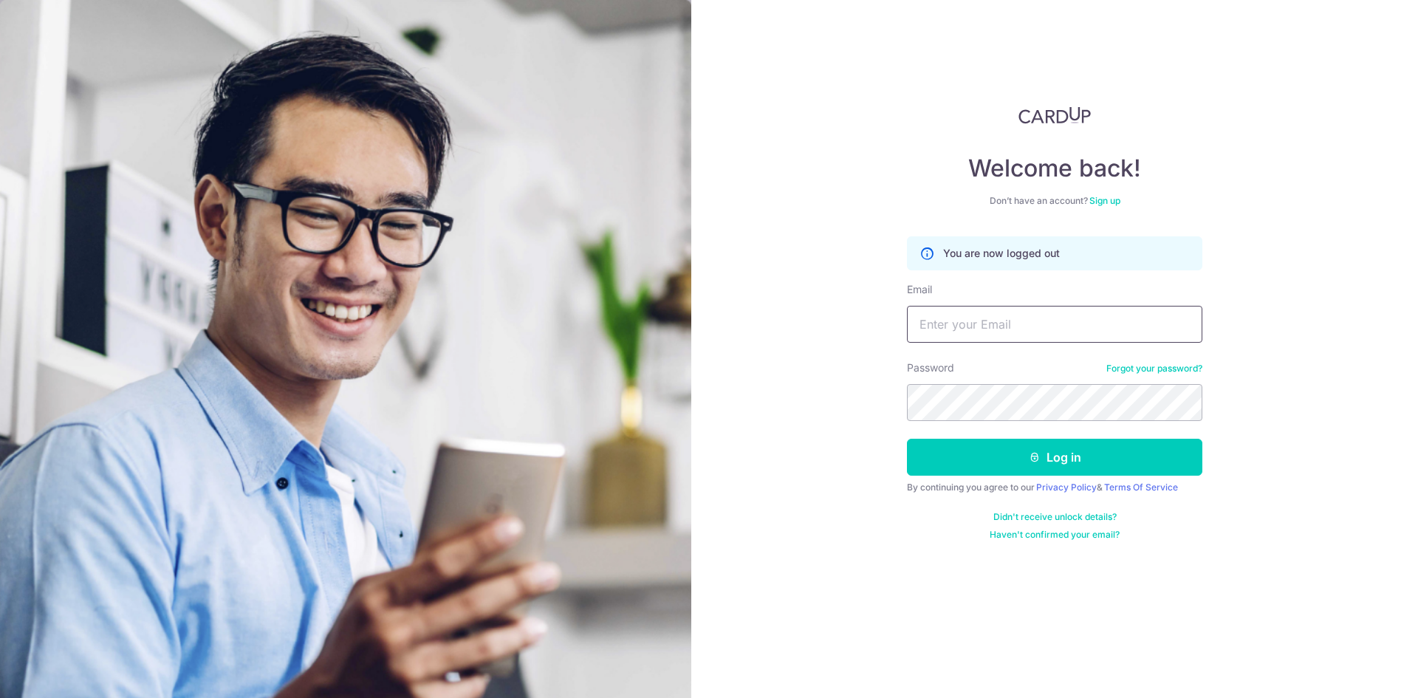
click at [950, 313] on input "Email" at bounding box center [1054, 324] width 295 height 37
type input "[EMAIL_ADDRESS][DOMAIN_NAME]"
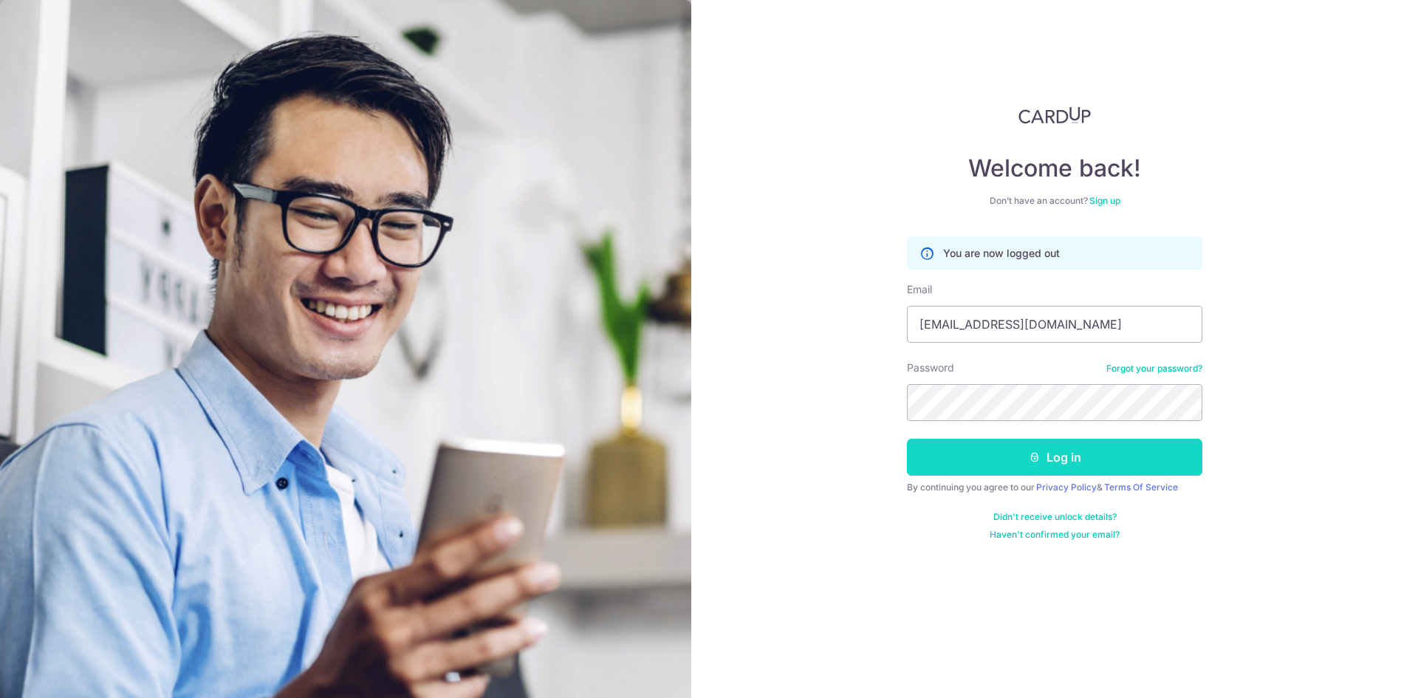
click at [1044, 442] on button "Log in" at bounding box center [1054, 457] width 295 height 37
